Goal: Task Accomplishment & Management: Manage account settings

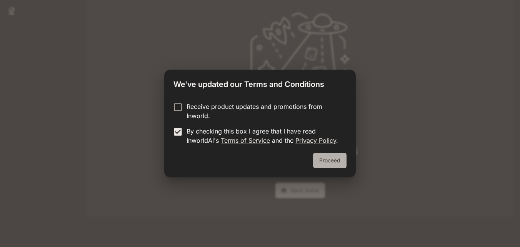
click at [329, 162] on button "Proceed" at bounding box center [329, 160] width 33 height 15
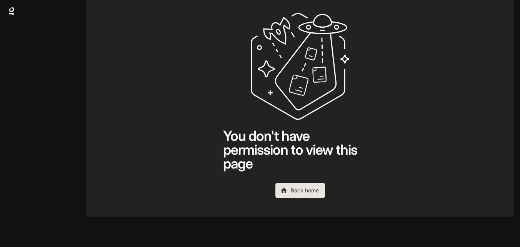
click at [302, 198] on link "Back home" at bounding box center [300, 190] width 50 height 15
click at [10, 14] on icon at bounding box center [12, 14] width 6 height 2
click at [504, 12] on img "button" at bounding box center [502, 10] width 11 height 11
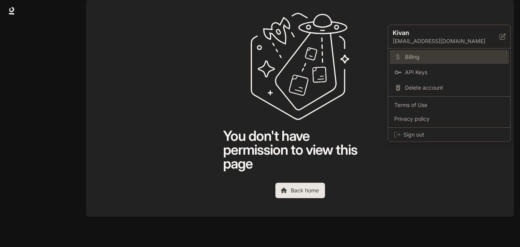
click at [437, 51] on link "Billing" at bounding box center [448, 57] width 119 height 14
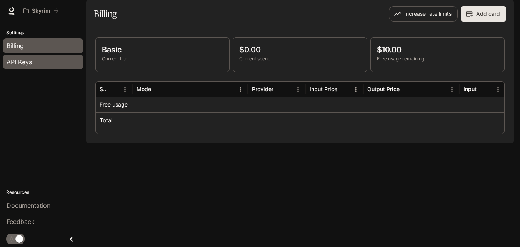
click at [64, 60] on div "API Keys" at bounding box center [43, 61] width 73 height 9
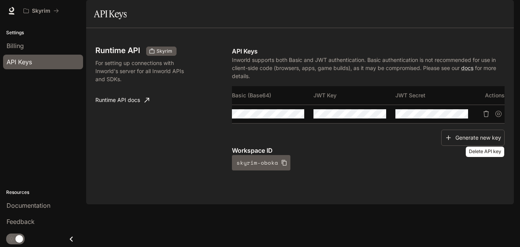
click at [489, 120] on button "Delete API key" at bounding box center [486, 114] width 12 height 12
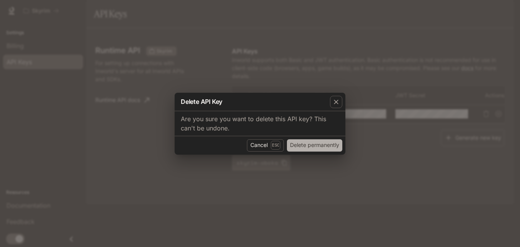
click at [331, 144] on button "Delete permanently" at bounding box center [314, 145] width 55 height 12
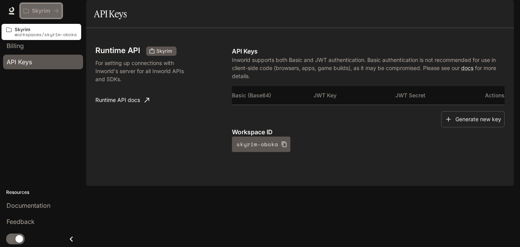
click at [32, 11] on p "Skyrim" at bounding box center [41, 11] width 18 height 7
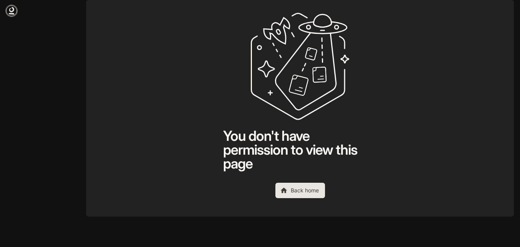
click at [13, 11] on icon at bounding box center [11, 9] width 5 height 5
click at [499, 12] on img "button" at bounding box center [502, 10] width 11 height 11
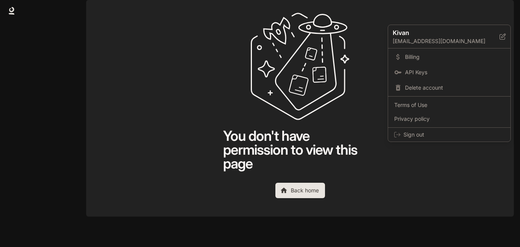
click at [241, 135] on div at bounding box center [260, 123] width 520 height 247
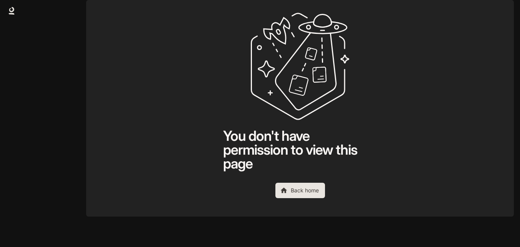
click at [287, 194] on icon at bounding box center [284, 190] width 8 height 8
click at [29, 64] on div "Skip to main content You don't have permission to view this page Back home" at bounding box center [260, 123] width 520 height 247
click at [504, 16] on img "button" at bounding box center [502, 10] width 11 height 11
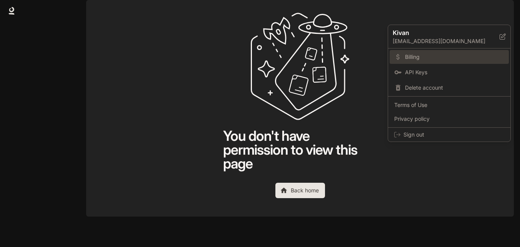
click at [452, 53] on span "Billing" at bounding box center [454, 57] width 99 height 8
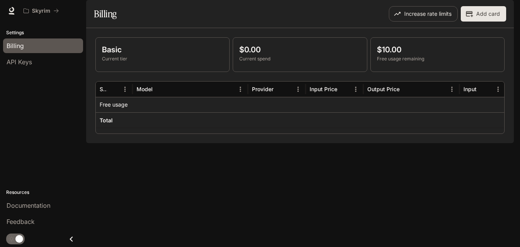
click at [135, 62] on p "Current tier" at bounding box center [162, 58] width 121 height 7
click at [445, 22] on button "Increase rate limits" at bounding box center [423, 13] width 69 height 15
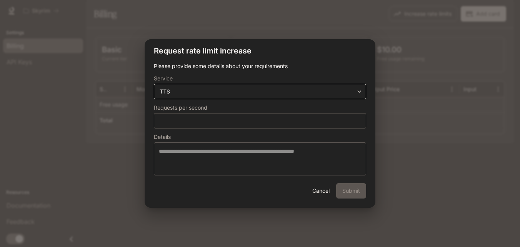
click at [298, 88] on body "**********" at bounding box center [260, 123] width 520 height 247
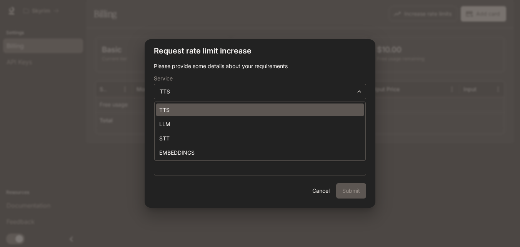
click at [254, 107] on li "TTS" at bounding box center [260, 109] width 208 height 13
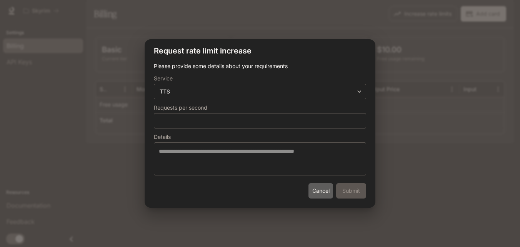
click at [326, 191] on button "Cancel" at bounding box center [320, 190] width 25 height 15
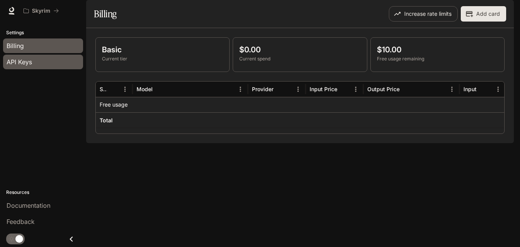
click at [28, 62] on span "API Keys" at bounding box center [19, 61] width 25 height 9
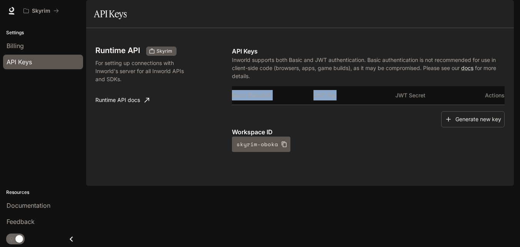
drag, startPoint x: 353, startPoint y: 123, endPoint x: 450, endPoint y: 130, distance: 97.5
click at [446, 111] on div "Basic (Base64) JWT Key JWT Secret Actions" at bounding box center [368, 98] width 273 height 25
click at [454, 128] on button "Generate new key" at bounding box center [472, 119] width 63 height 17
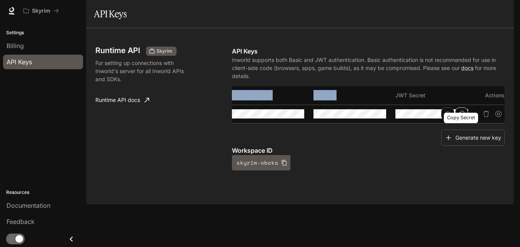
click at [457, 120] on button "Copy Secret" at bounding box center [461, 113] width 13 height 13
click at [0, 0] on button "button" at bounding box center [0, 0] width 0 height 0
drag, startPoint x: 399, startPoint y: 140, endPoint x: 288, endPoint y: 138, distance: 111.1
click at [288, 120] on button "button" at bounding box center [283, 113] width 13 height 13
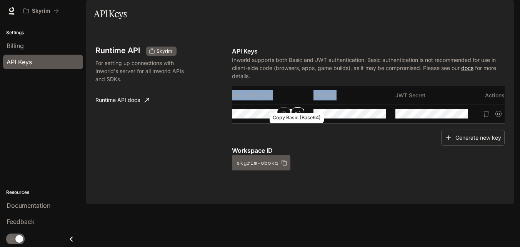
click at [294, 120] on button "Copy Basic (Base64)" at bounding box center [297, 113] width 13 height 13
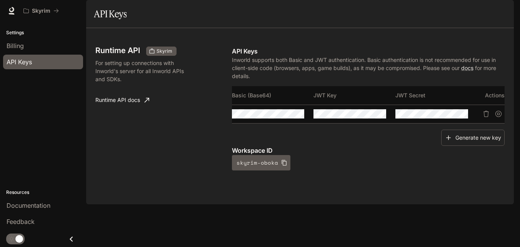
click at [266, 105] on th "Basic (Base64)" at bounding box center [273, 95] width 82 height 18
drag, startPoint x: 316, startPoint y: 144, endPoint x: 267, endPoint y: 141, distance: 48.9
click at [268, 123] on table "Basic (Base64) JWT Key JWT Secret Actions" at bounding box center [368, 104] width 273 height 37
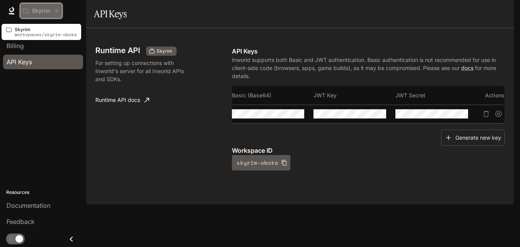
drag, startPoint x: 52, startPoint y: 13, endPoint x: 48, endPoint y: 14, distance: 4.4
click at [48, 14] on p "Skyrim" at bounding box center [41, 11] width 18 height 7
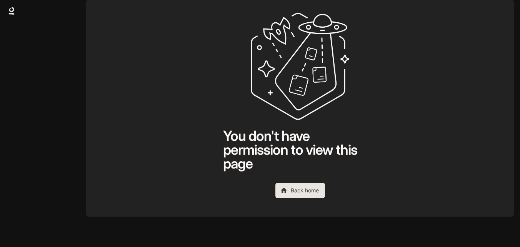
click at [507, 17] on button "button" at bounding box center [502, 10] width 15 height 15
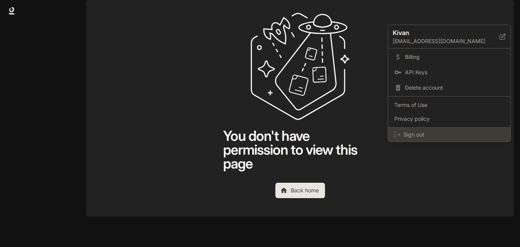
click at [428, 132] on span "Sign out" at bounding box center [453, 135] width 101 height 8
